Goal: Navigation & Orientation: Find specific page/section

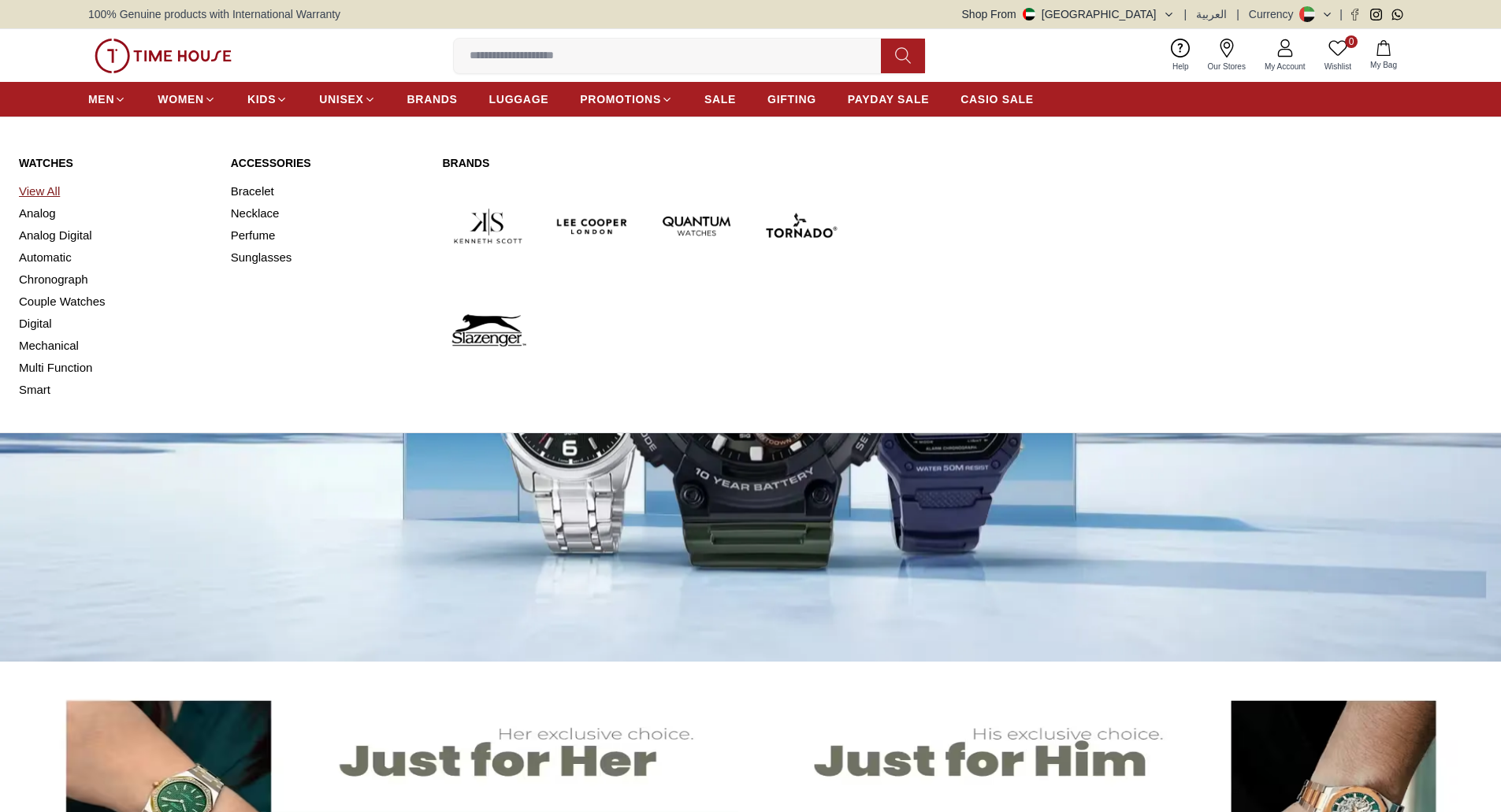
click at [40, 183] on link "View All" at bounding box center [115, 191] width 193 height 22
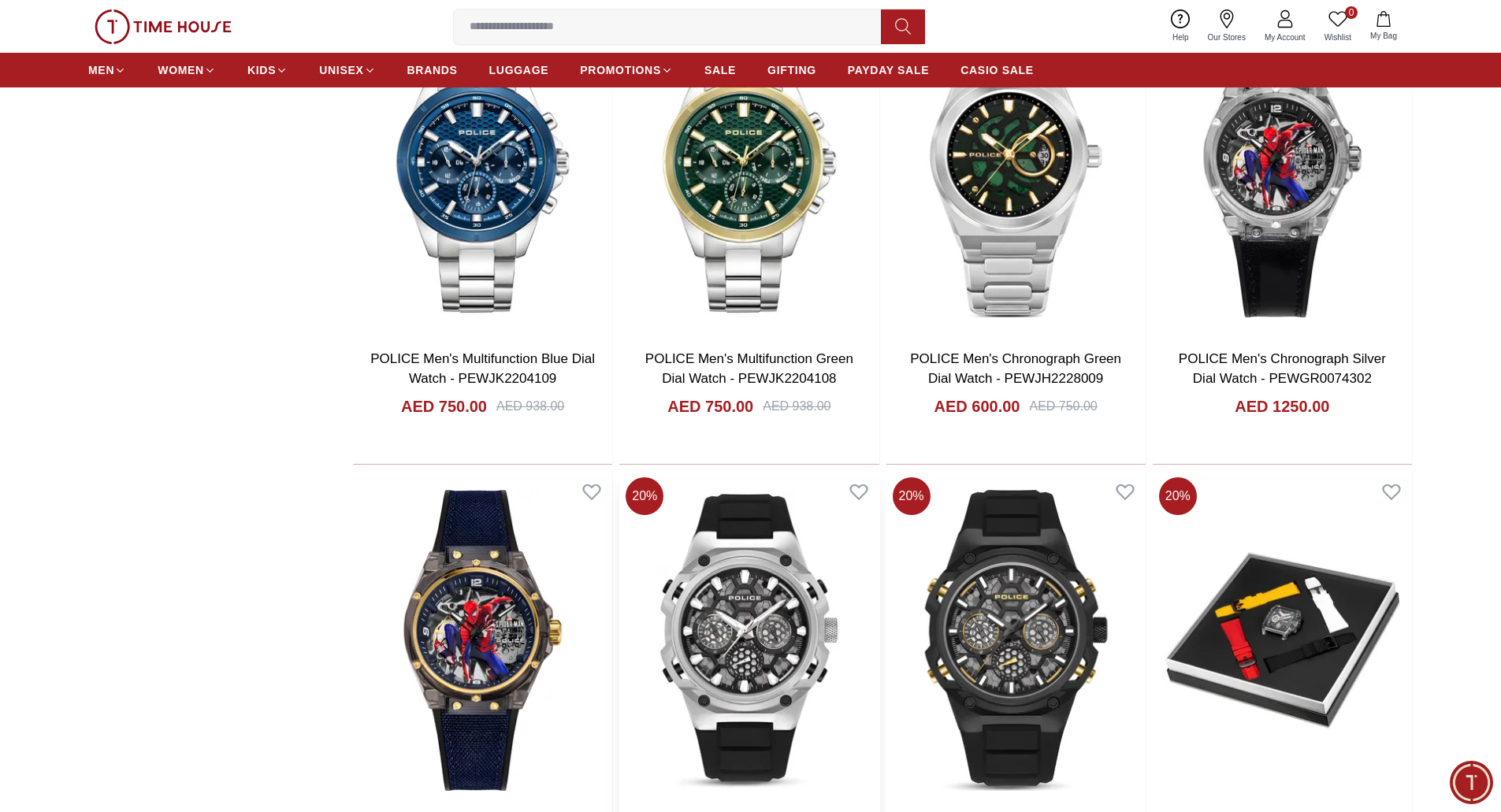
scroll to position [2126, 0]
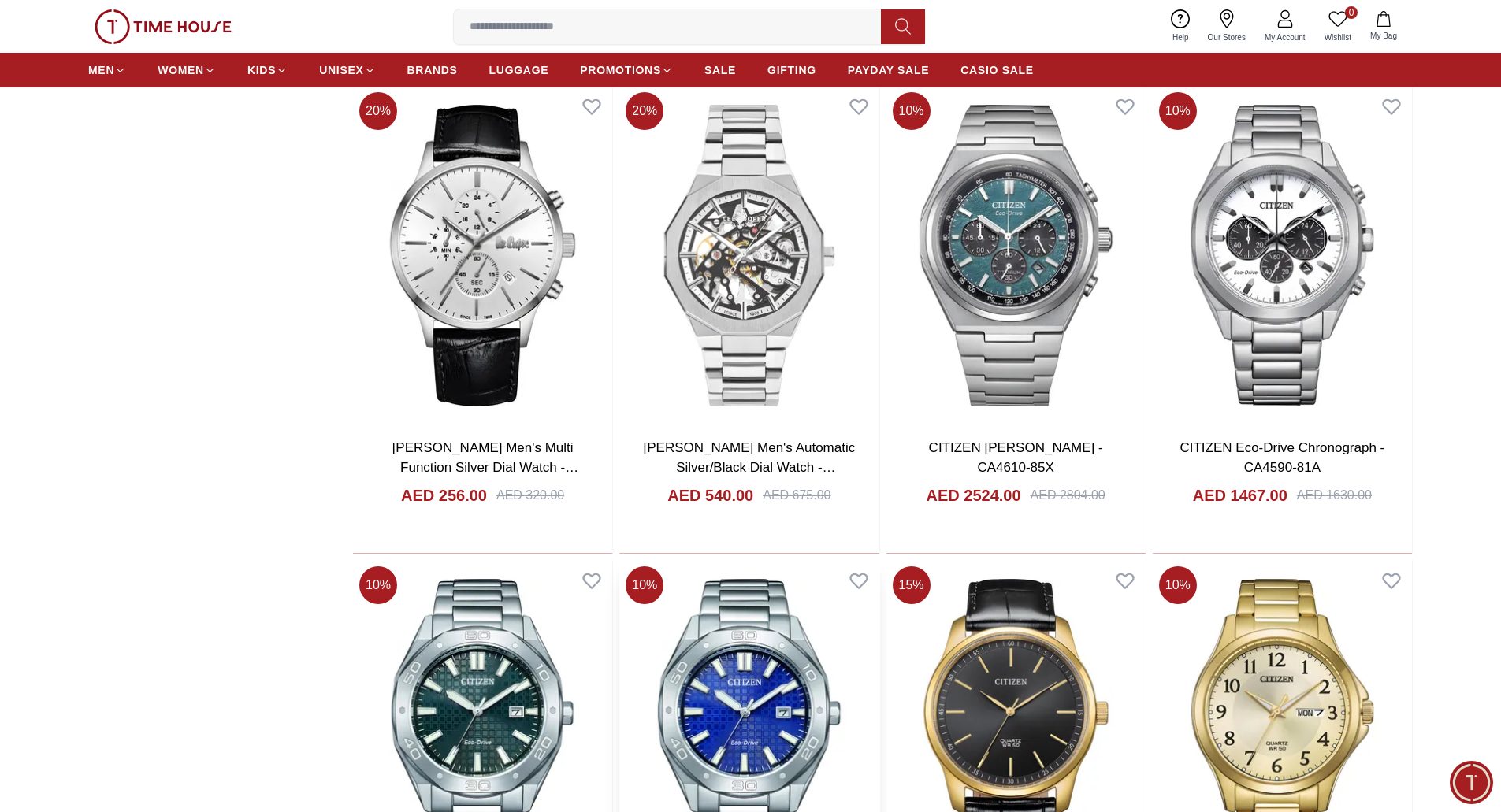
scroll to position [6459, 0]
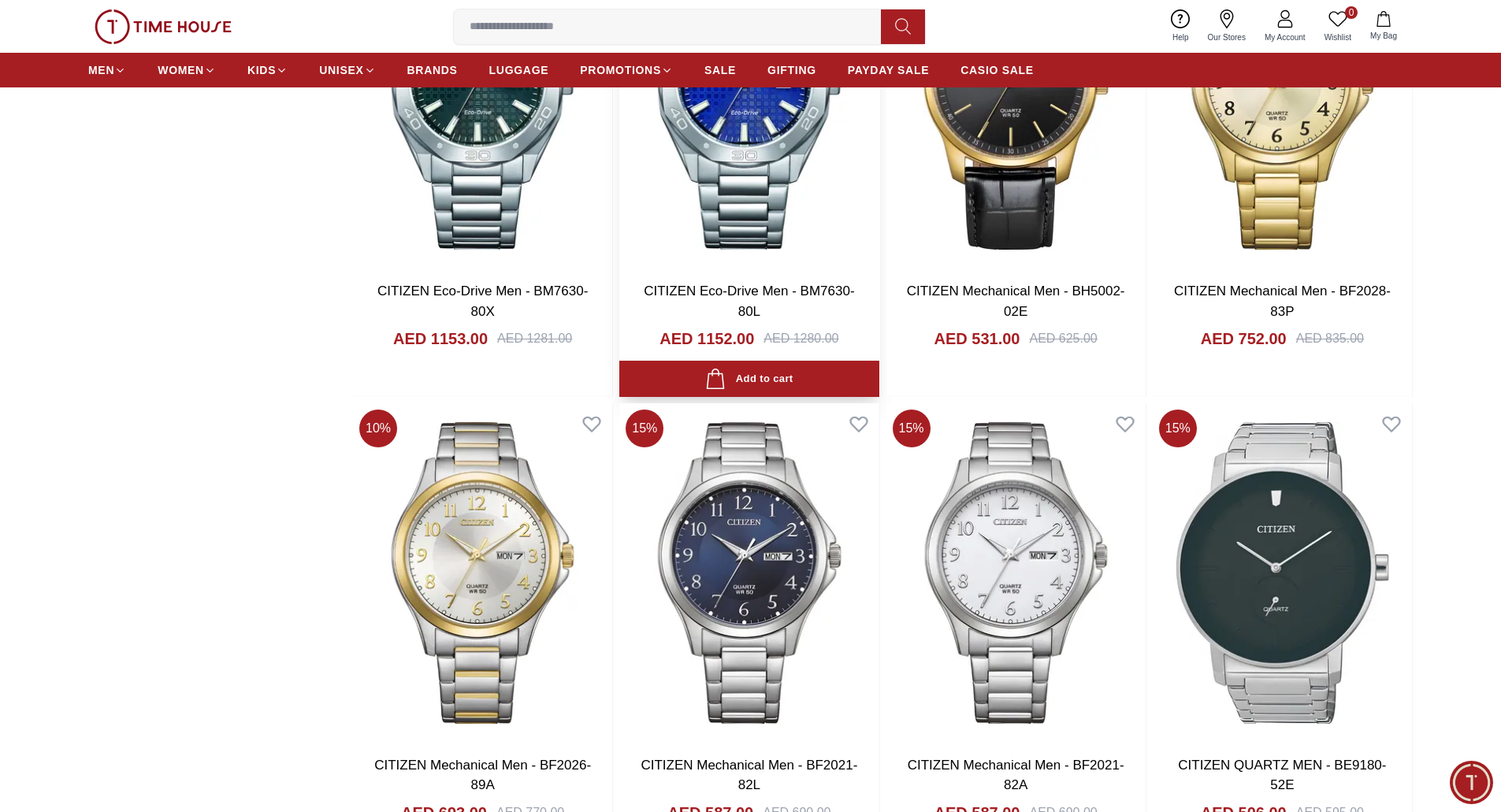
scroll to position [7010, 0]
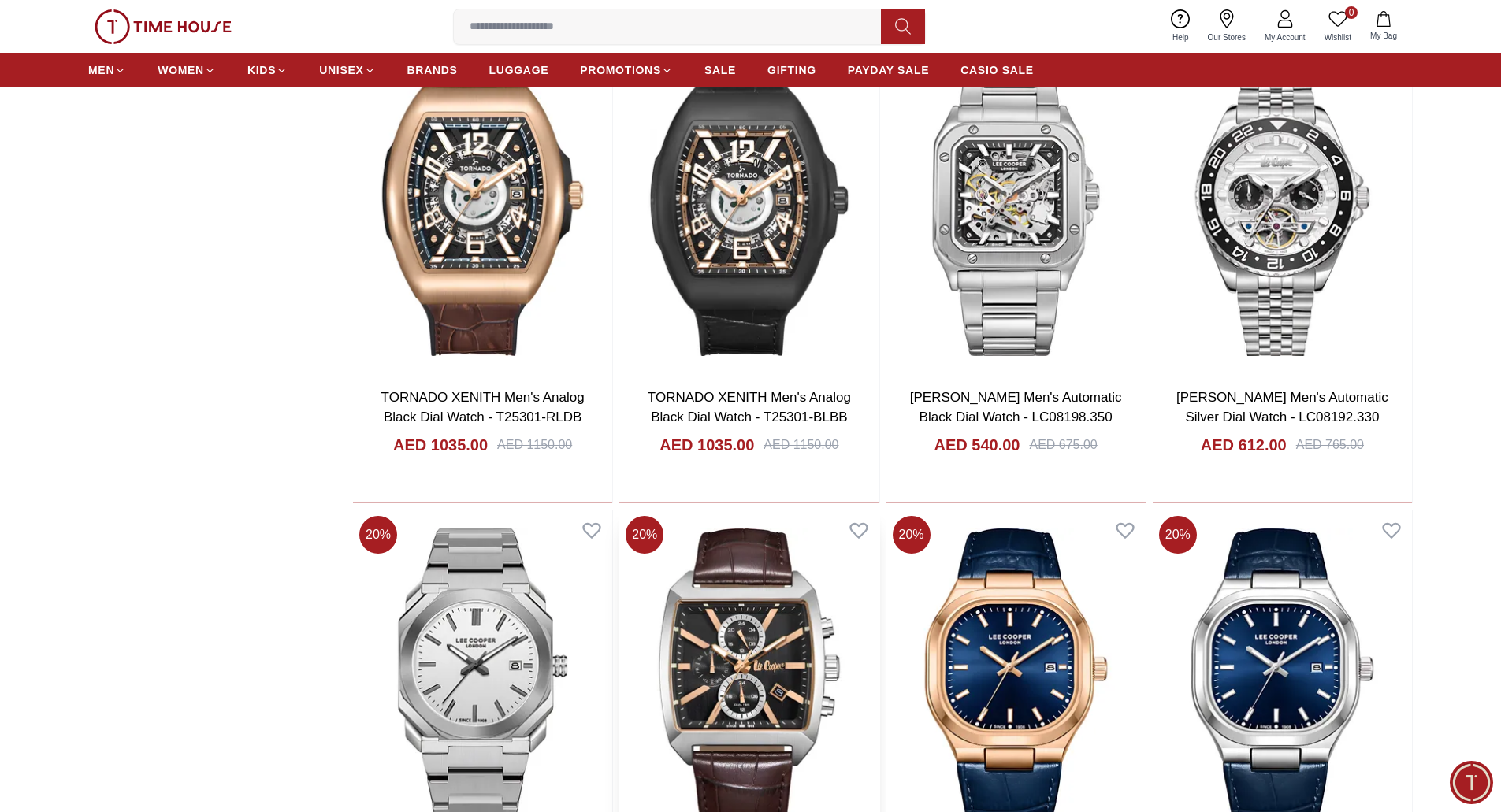
scroll to position [11657, 0]
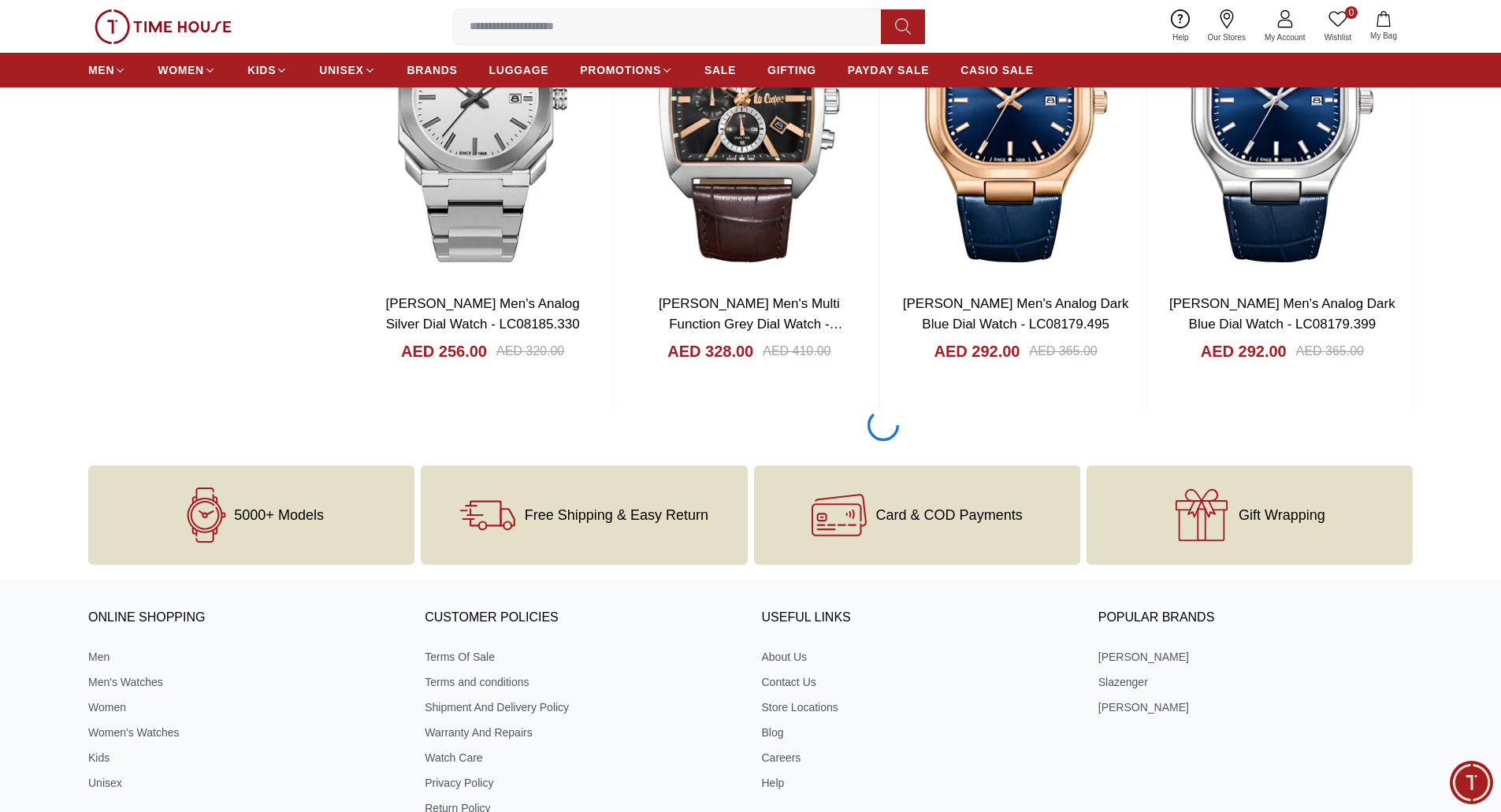
scroll to position [11894, 0]
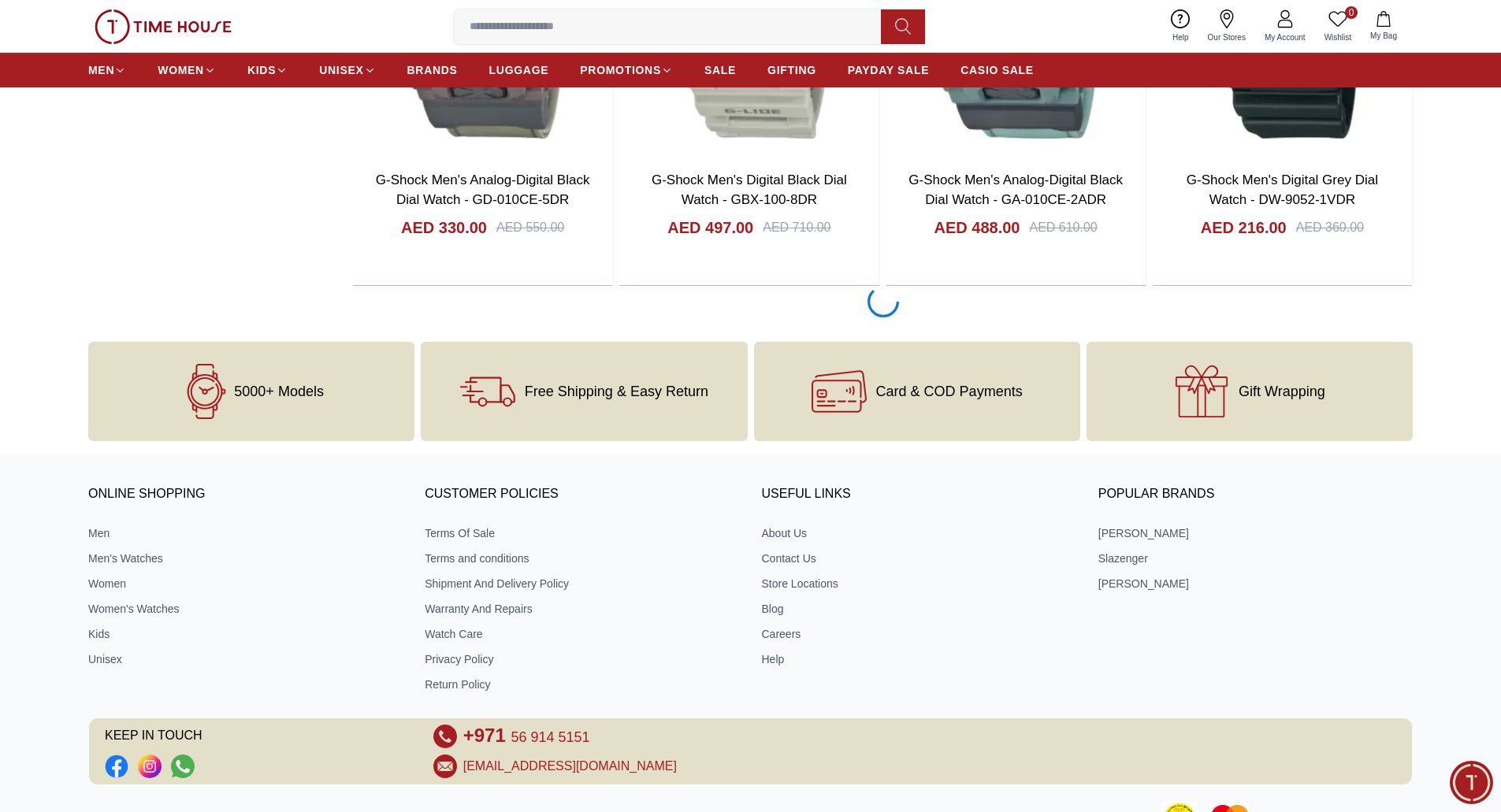
scroll to position [2527, 0]
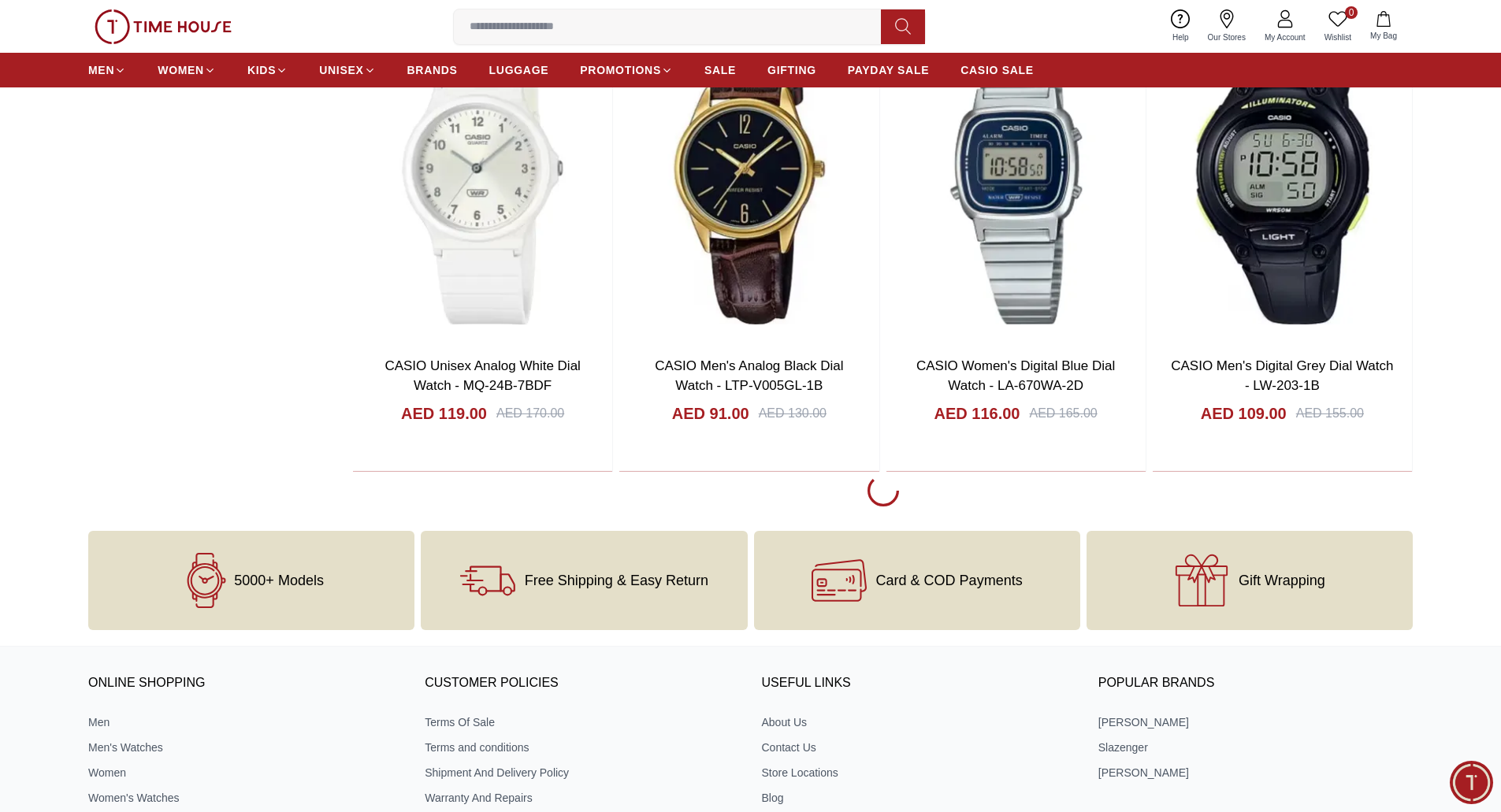
scroll to position [5047, 0]
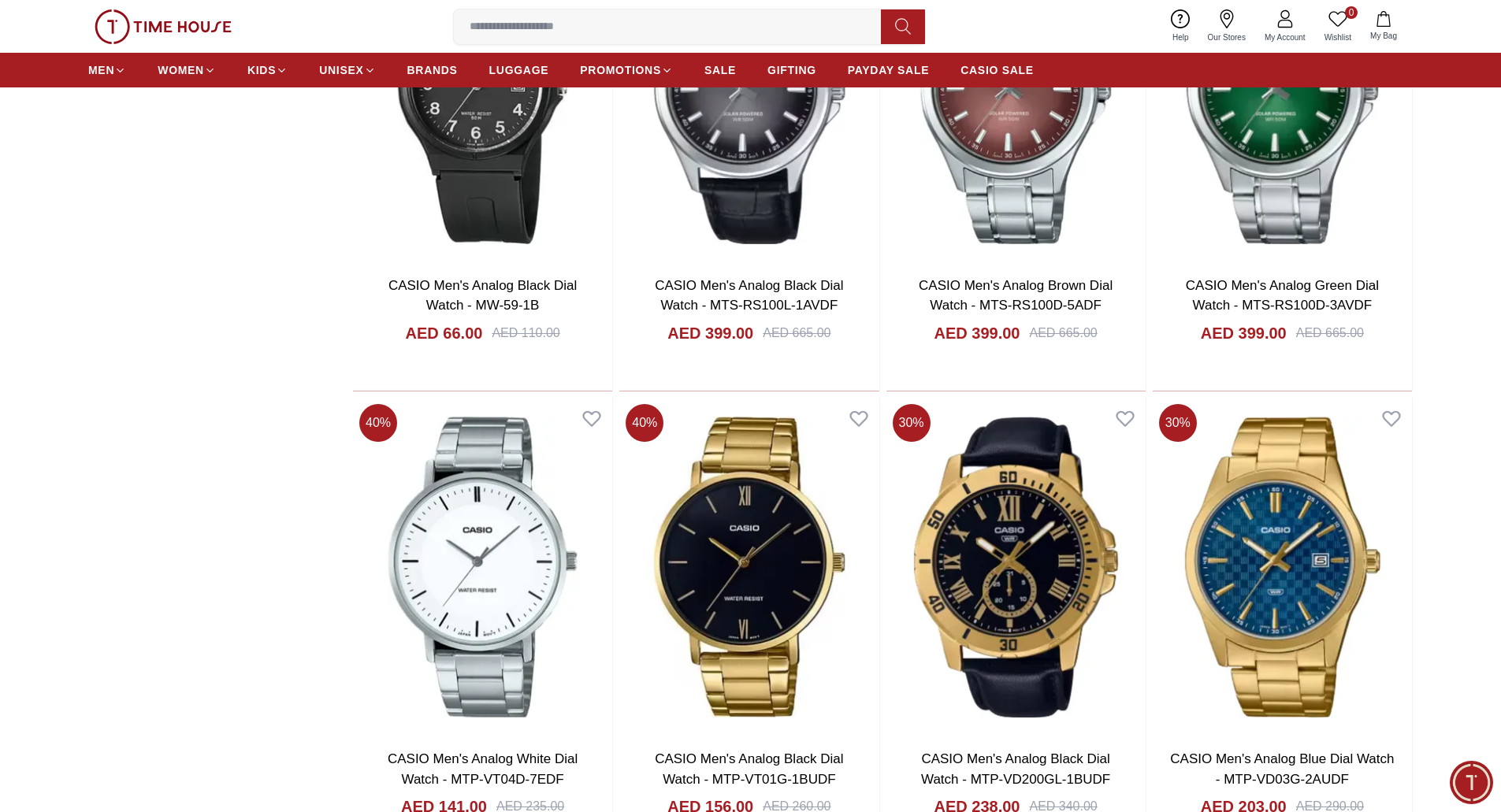
scroll to position [9536, 0]
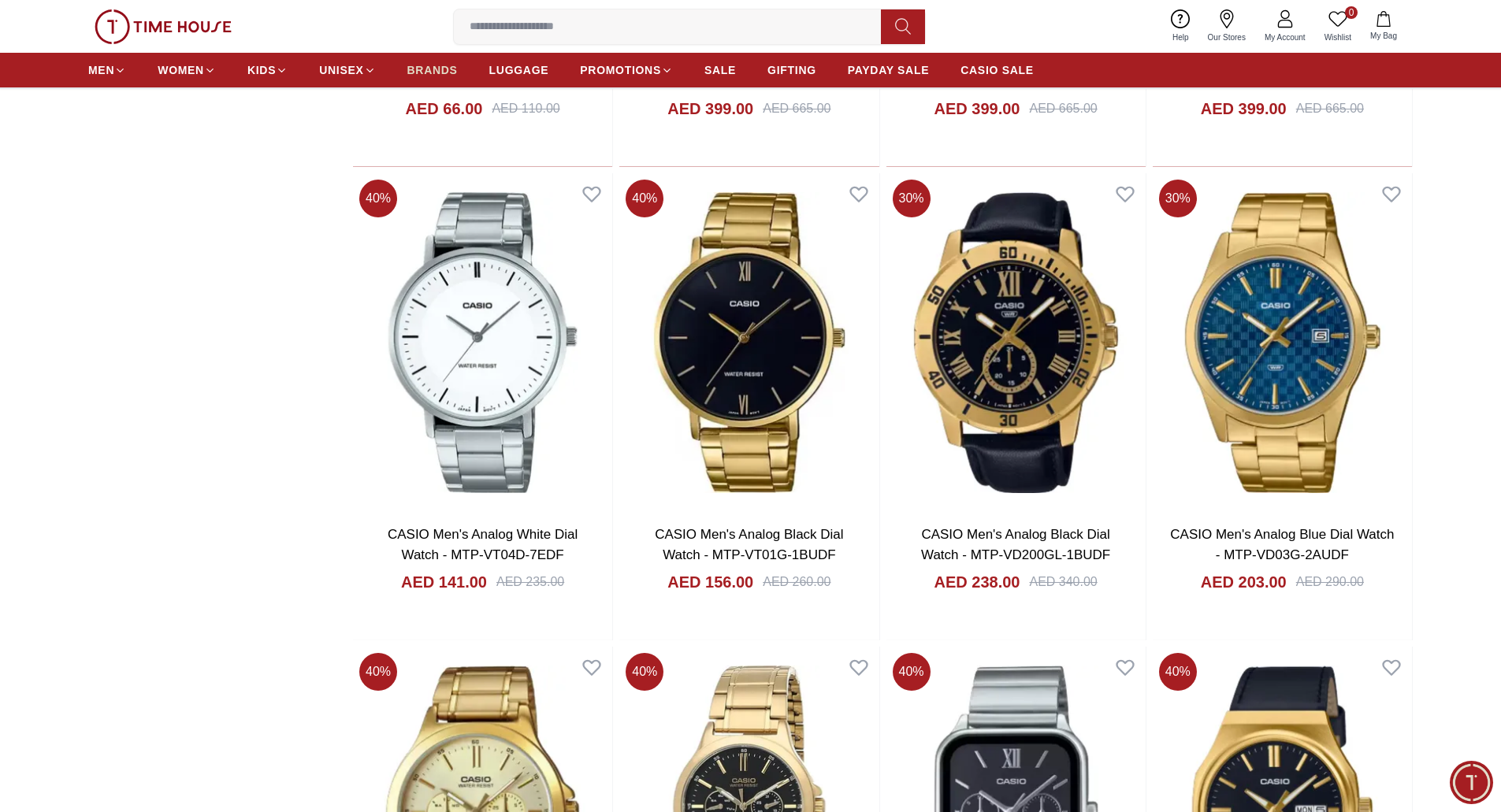
click at [416, 70] on span "BRANDS" at bounding box center [432, 70] width 50 height 15
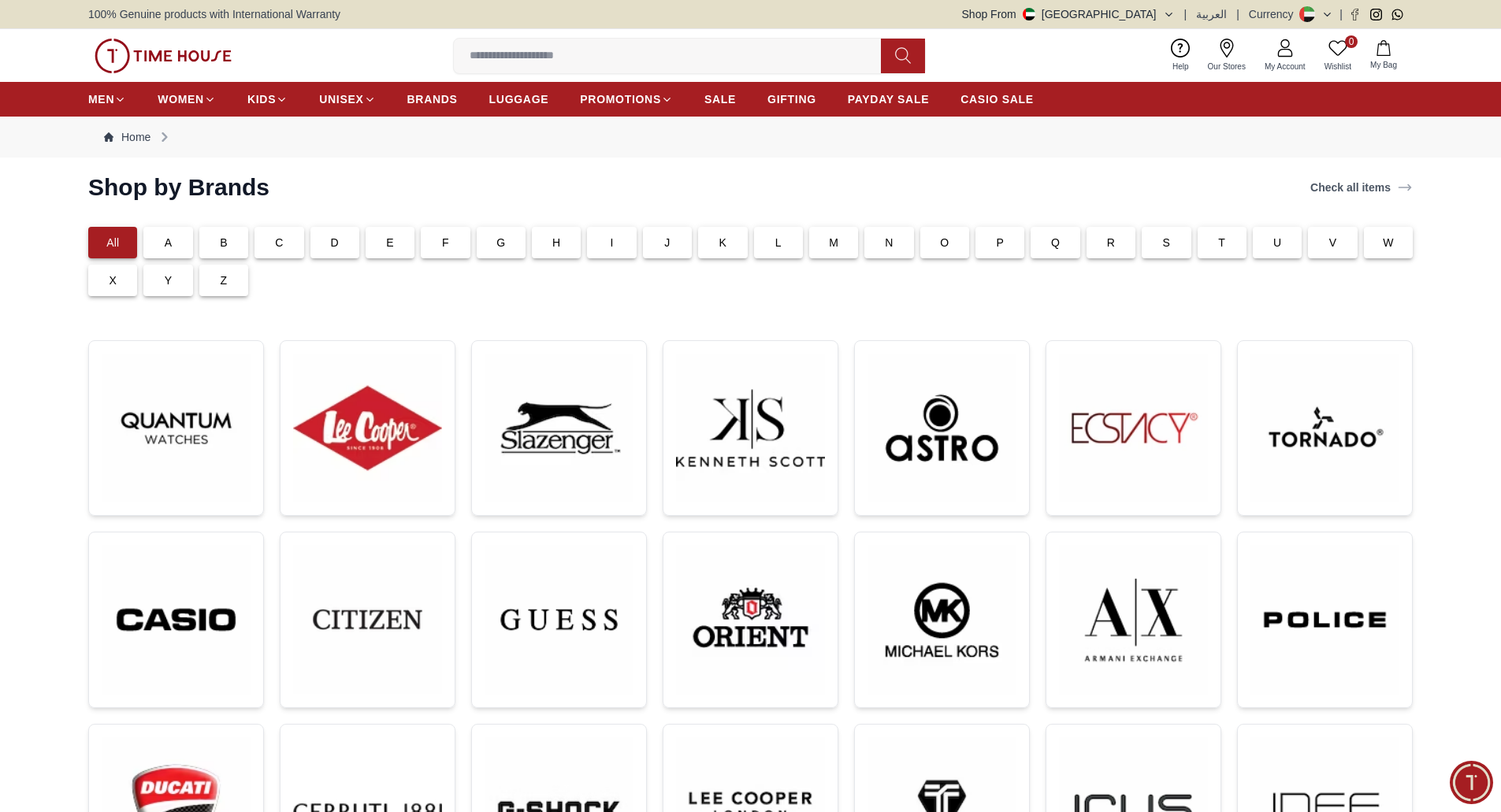
click at [772, 239] on div "L" at bounding box center [778, 242] width 49 height 32
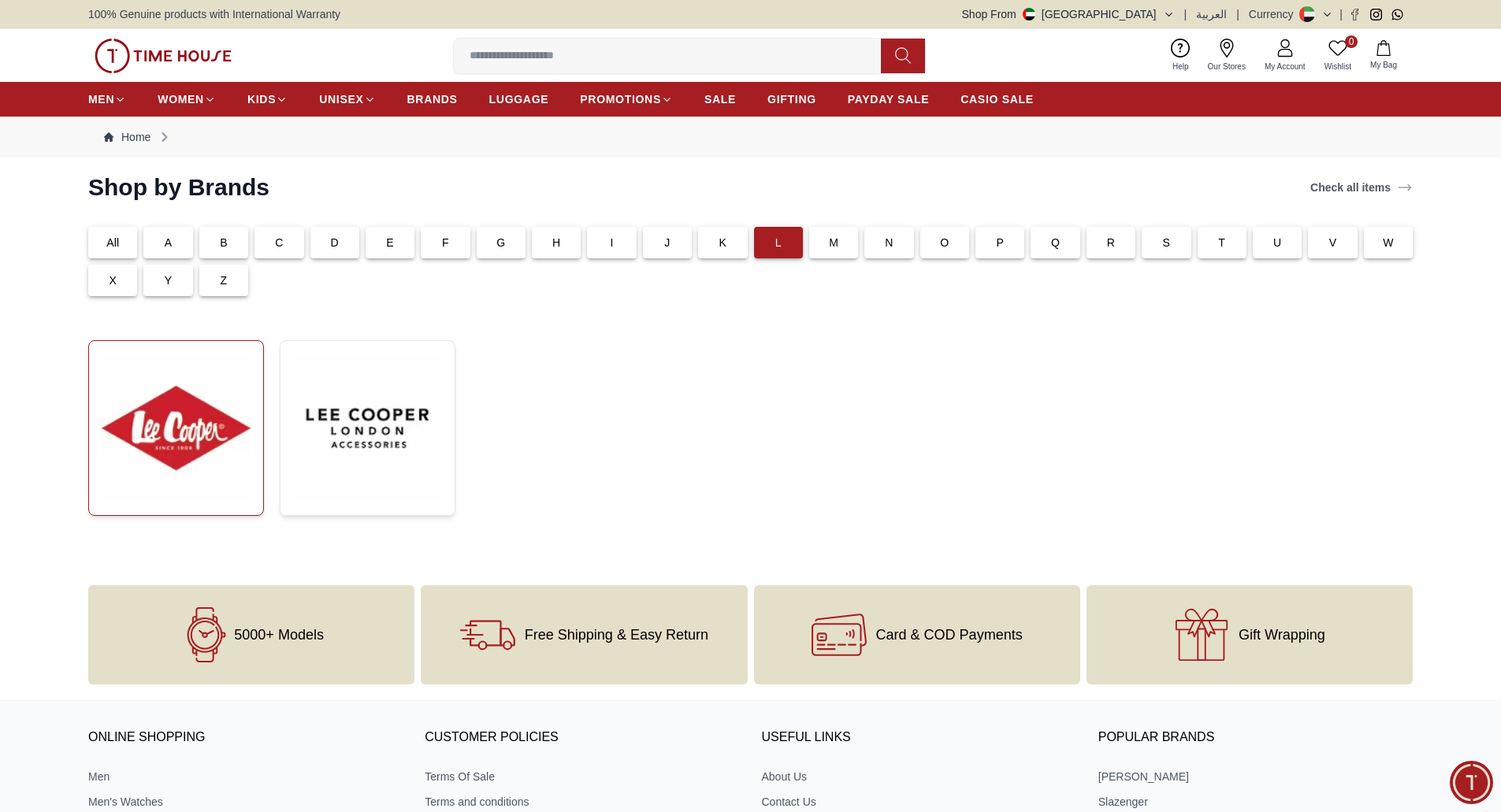
click at [181, 436] on img at bounding box center [176, 428] width 149 height 149
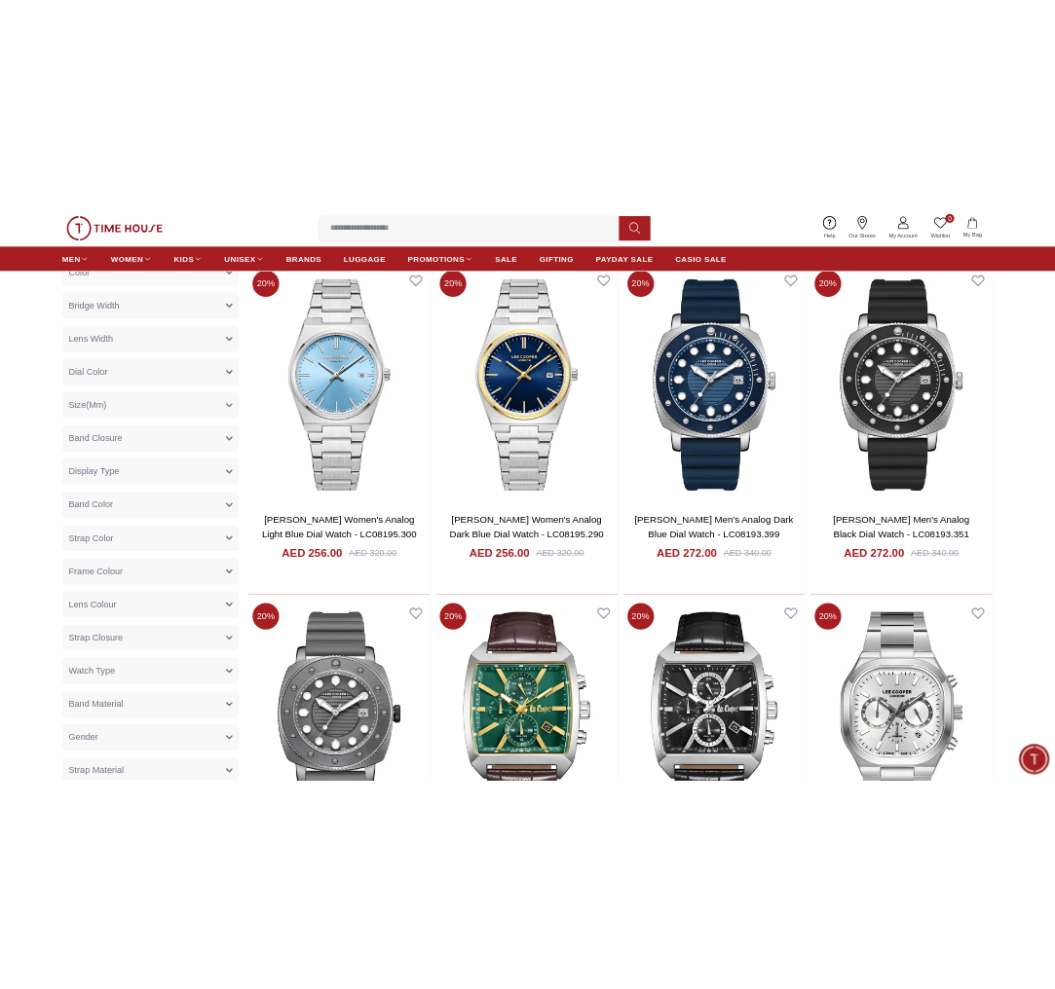
scroll to position [1169, 0]
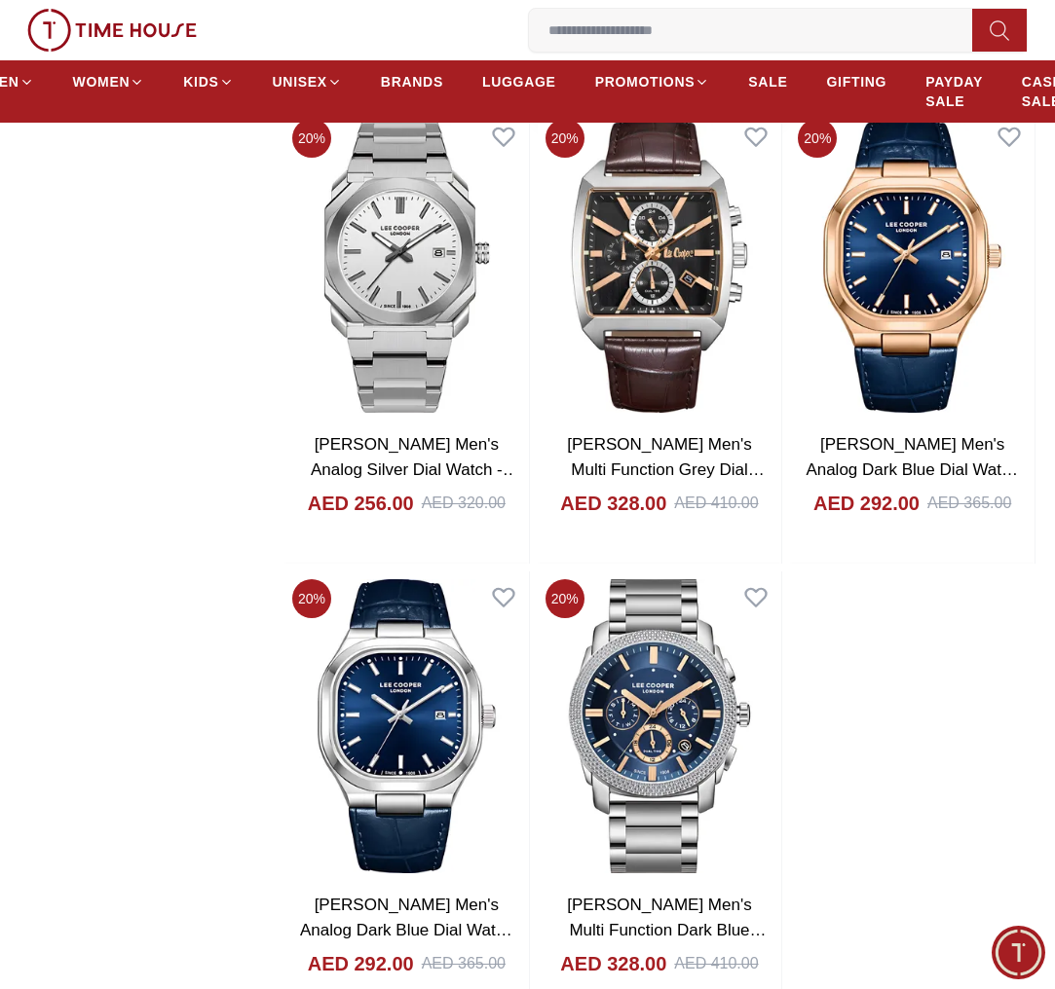
scroll to position [3701, 0]
